Goal: Information Seeking & Learning: Understand process/instructions

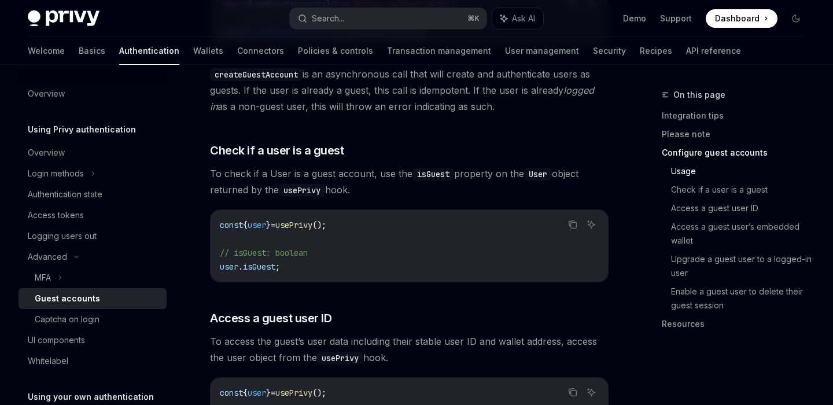
scroll to position [1165, 0]
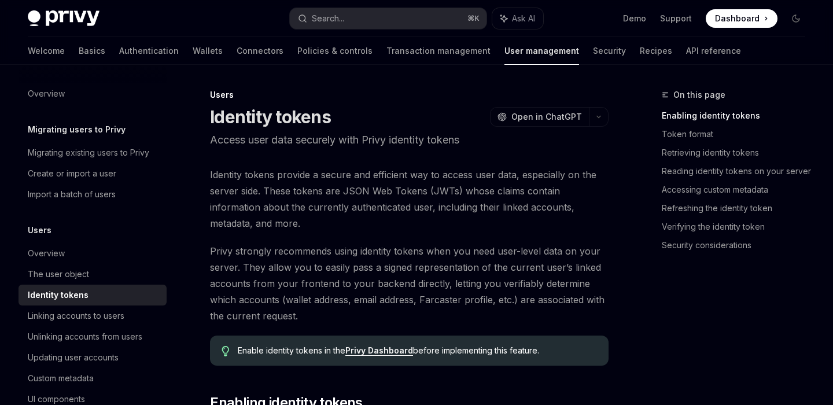
scroll to position [190, 0]
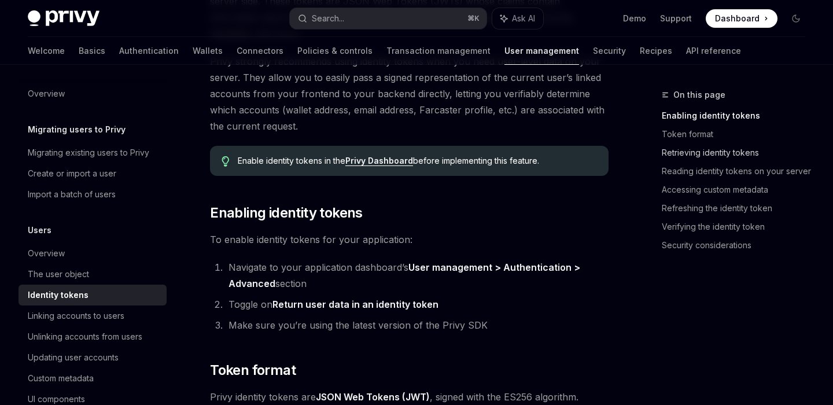
click at [695, 150] on link "Retrieving identity tokens" at bounding box center [738, 152] width 153 height 19
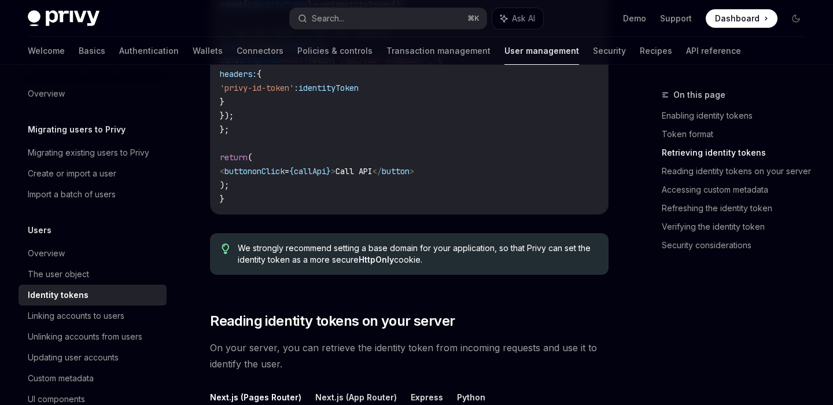
scroll to position [1282, 0]
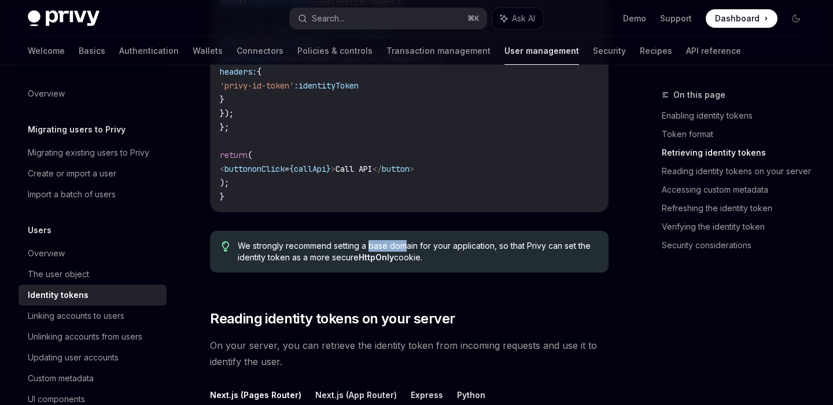
drag, startPoint x: 369, startPoint y: 245, endPoint x: 406, endPoint y: 244, distance: 37.0
click at [407, 244] on span "We strongly recommend setting a base domain for your application, so that Privy…" at bounding box center [417, 251] width 359 height 23
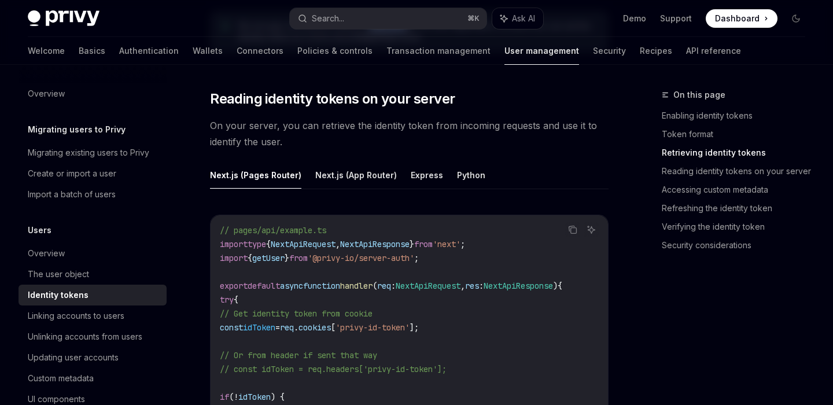
scroll to position [1493, 0]
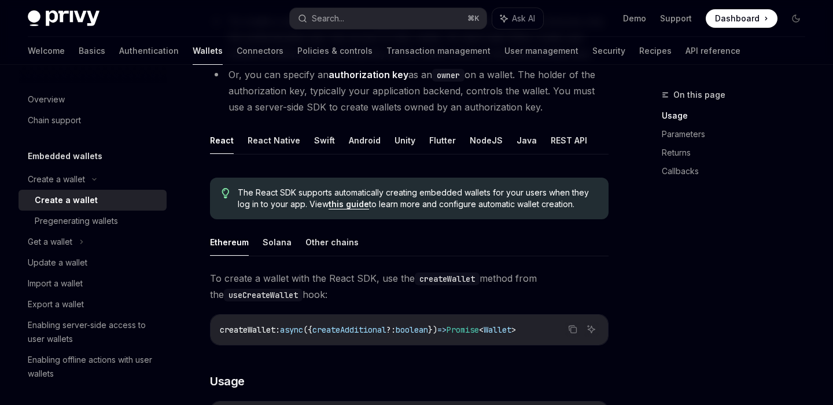
scroll to position [191, 0]
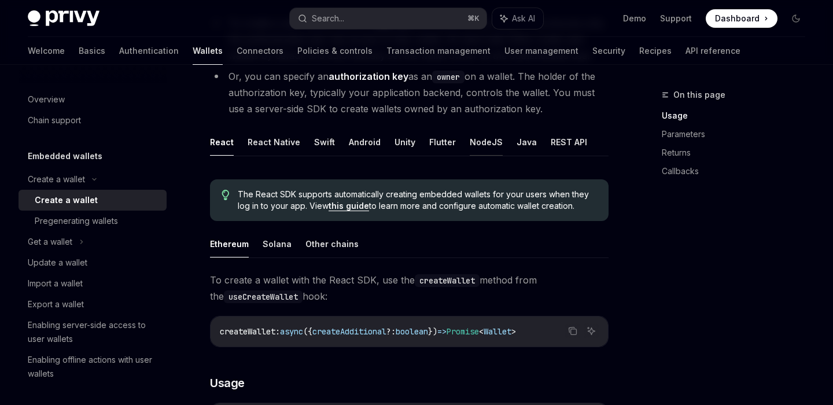
click at [474, 139] on button "NodeJS" at bounding box center [486, 141] width 33 height 27
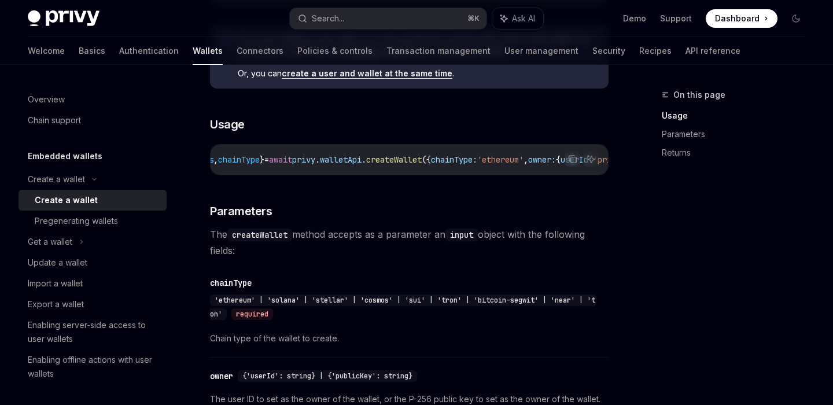
scroll to position [428, 0]
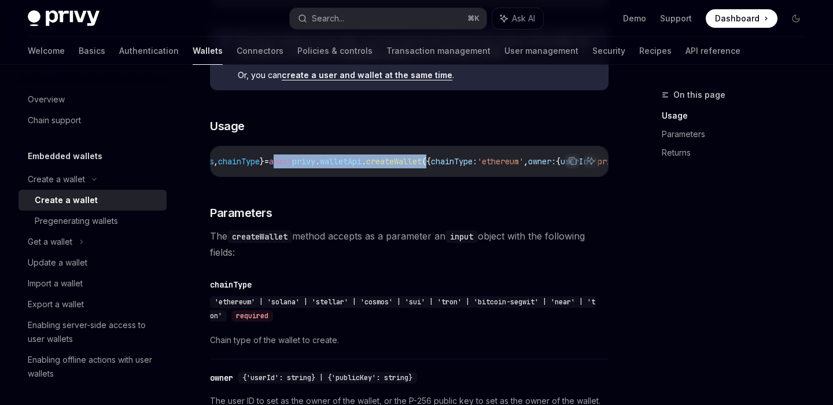
drag, startPoint x: 301, startPoint y: 163, endPoint x: 472, endPoint y: 161, distance: 170.1
click at [472, 161] on span "const { id , address , chainType } = await privy . walletApi . createWallet ({ …" at bounding box center [414, 161] width 551 height 10
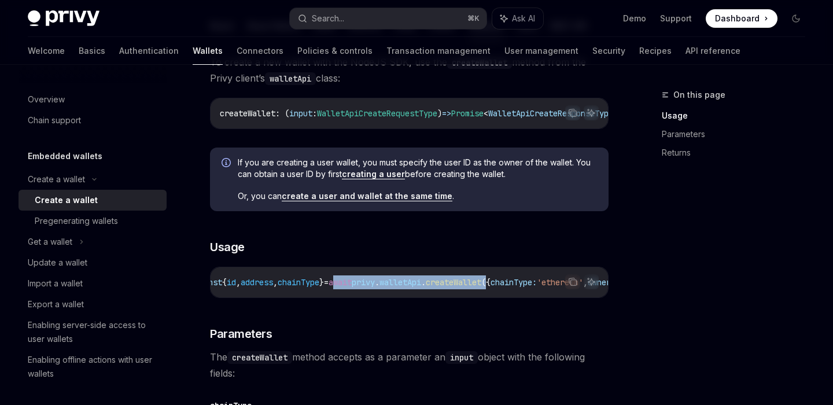
scroll to position [298, 0]
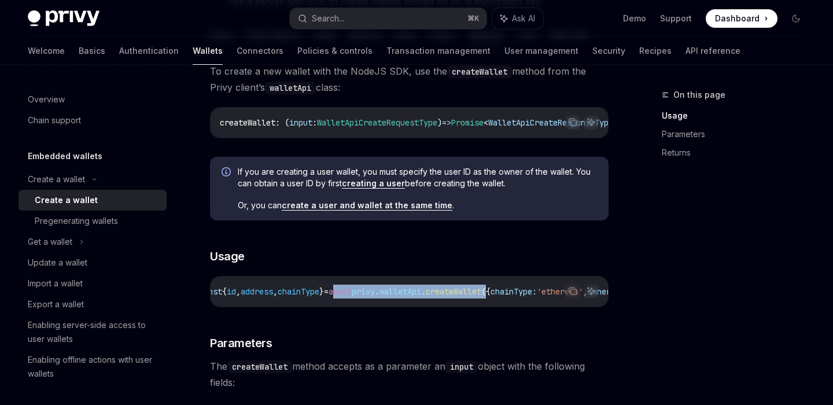
click at [366, 211] on link "create a user and wallet at the same time" at bounding box center [367, 205] width 171 height 10
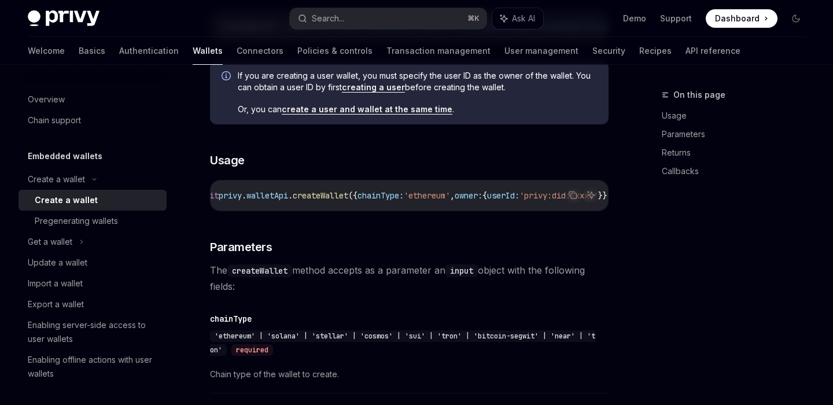
scroll to position [0, 190]
drag, startPoint x: 361, startPoint y: 200, endPoint x: 472, endPoint y: 199, distance: 111.1
click at [472, 199] on span "const { id , address , chainType } = await privy . walletApi . createWallet ({ …" at bounding box center [305, 195] width 551 height 10
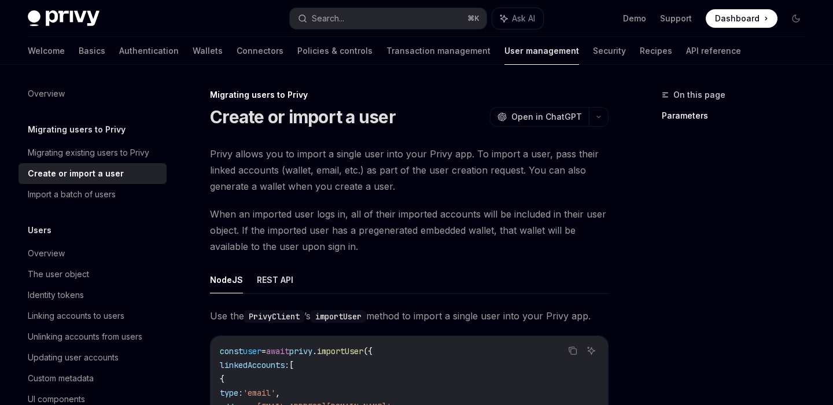
type textarea "*"
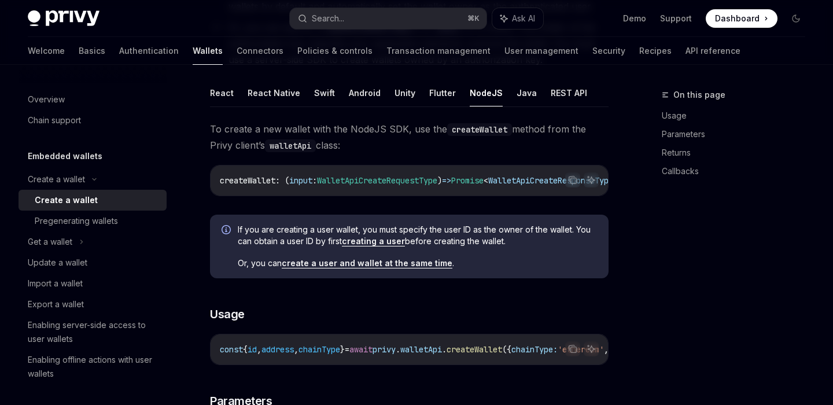
scroll to position [243, 0]
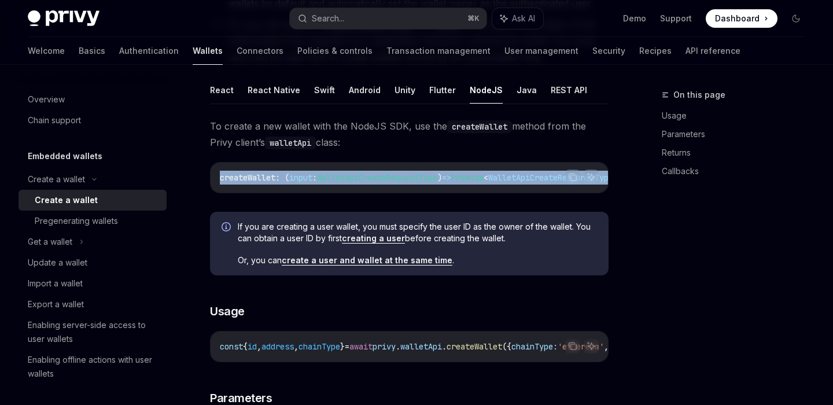
drag, startPoint x: 524, startPoint y: 197, endPoint x: 605, endPoint y: 198, distance: 81.0
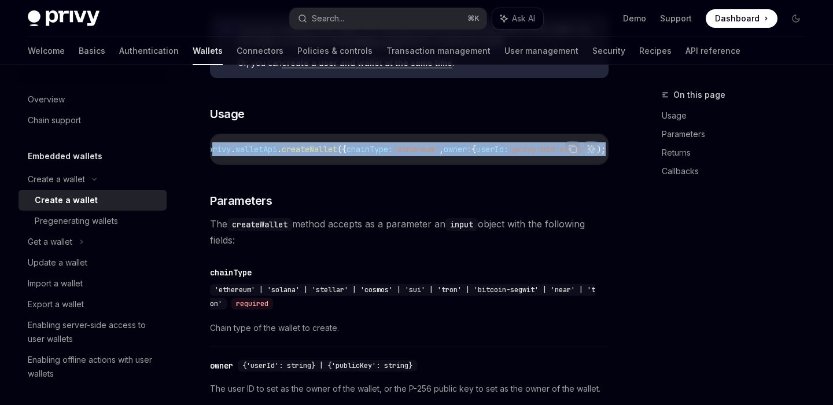
scroll to position [0, 266]
drag, startPoint x: 411, startPoint y: 153, endPoint x: 620, endPoint y: 169, distance: 208.9
copy span "privy . walletApi . createWallet ({ chainType: 'ethereum' , owner: { userId: 'p…"
